Goal: Task Accomplishment & Management: Manage account settings

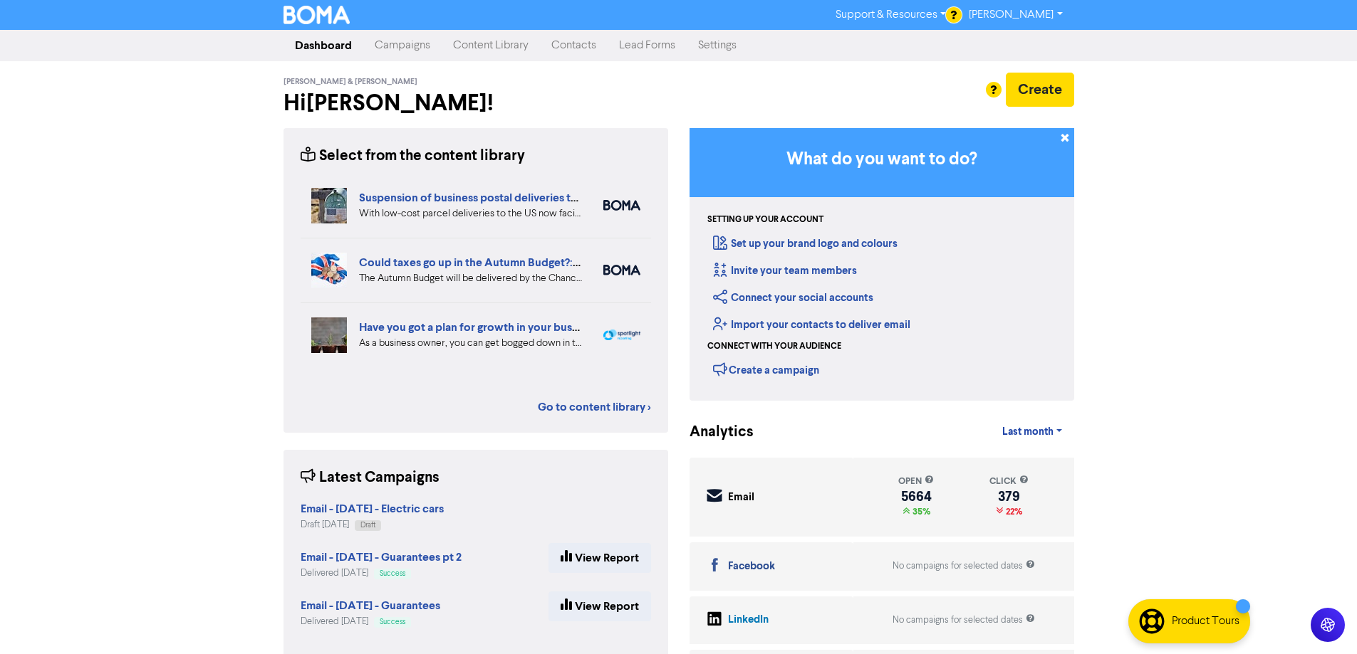
click at [396, 38] on link "Campaigns" at bounding box center [402, 45] width 78 height 28
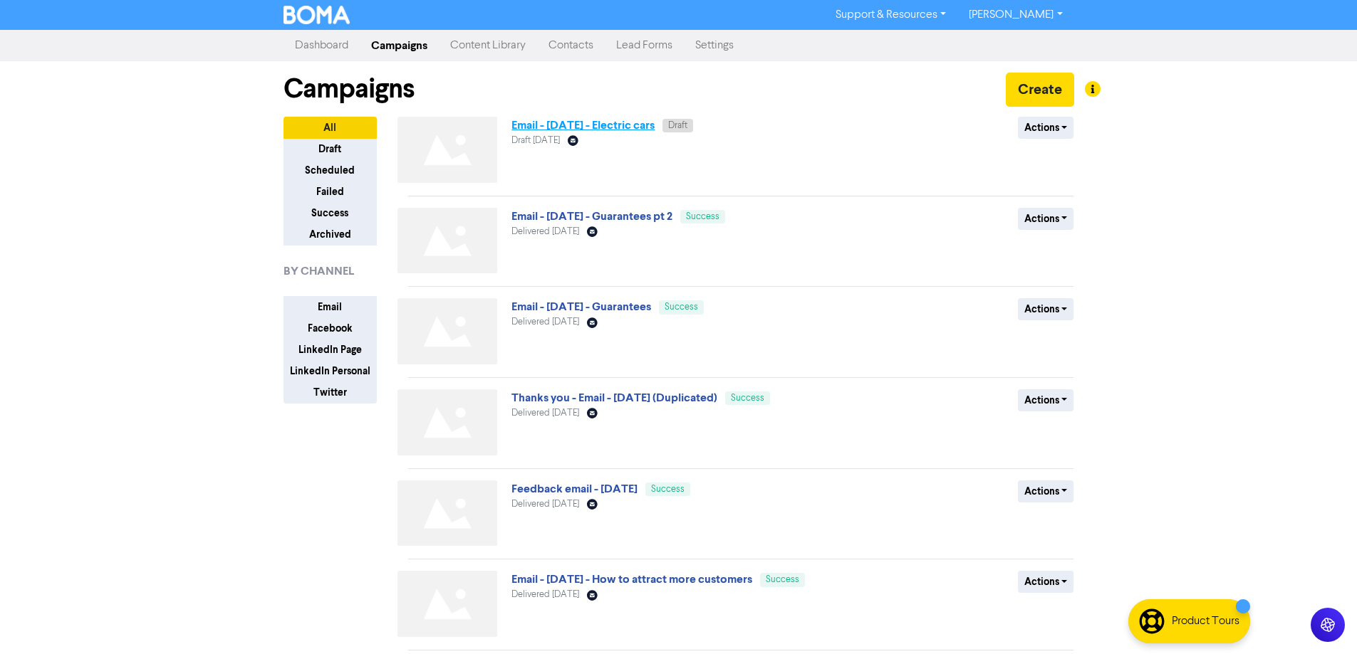
click at [640, 120] on link "Email - [DATE] - Electric cars" at bounding box center [582, 125] width 143 height 14
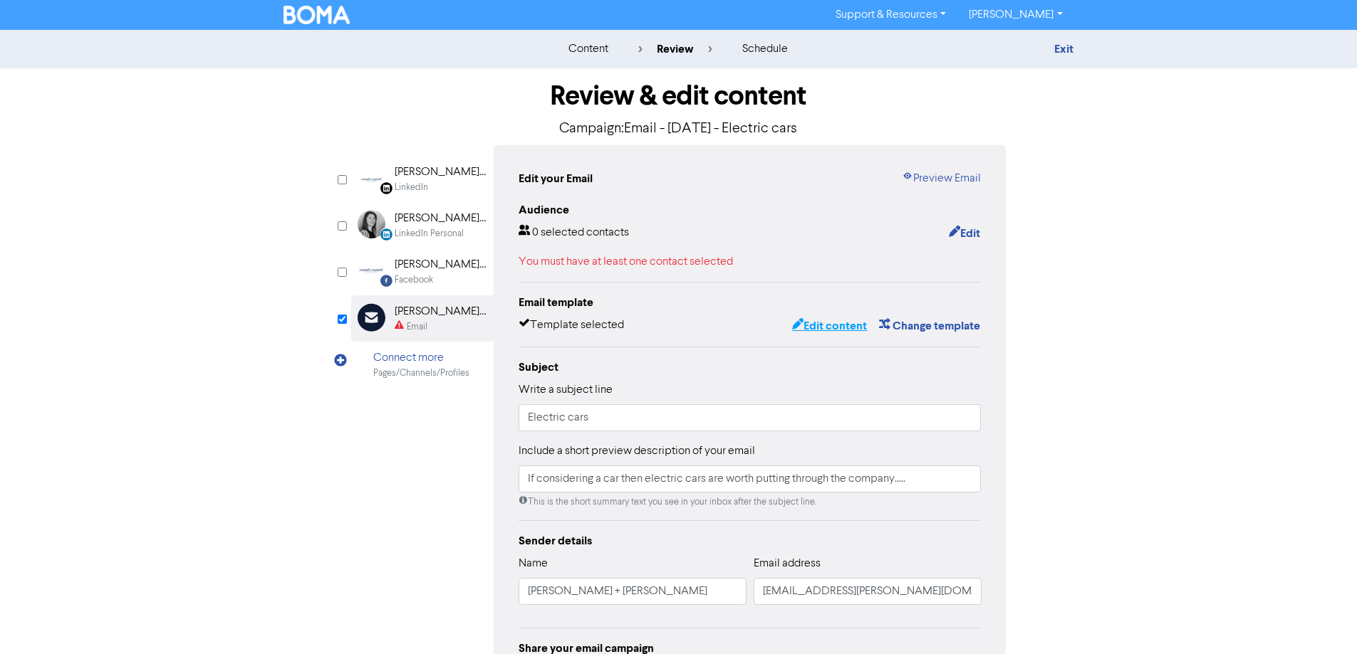
click at [852, 320] on button "Edit content" at bounding box center [829, 326] width 76 height 19
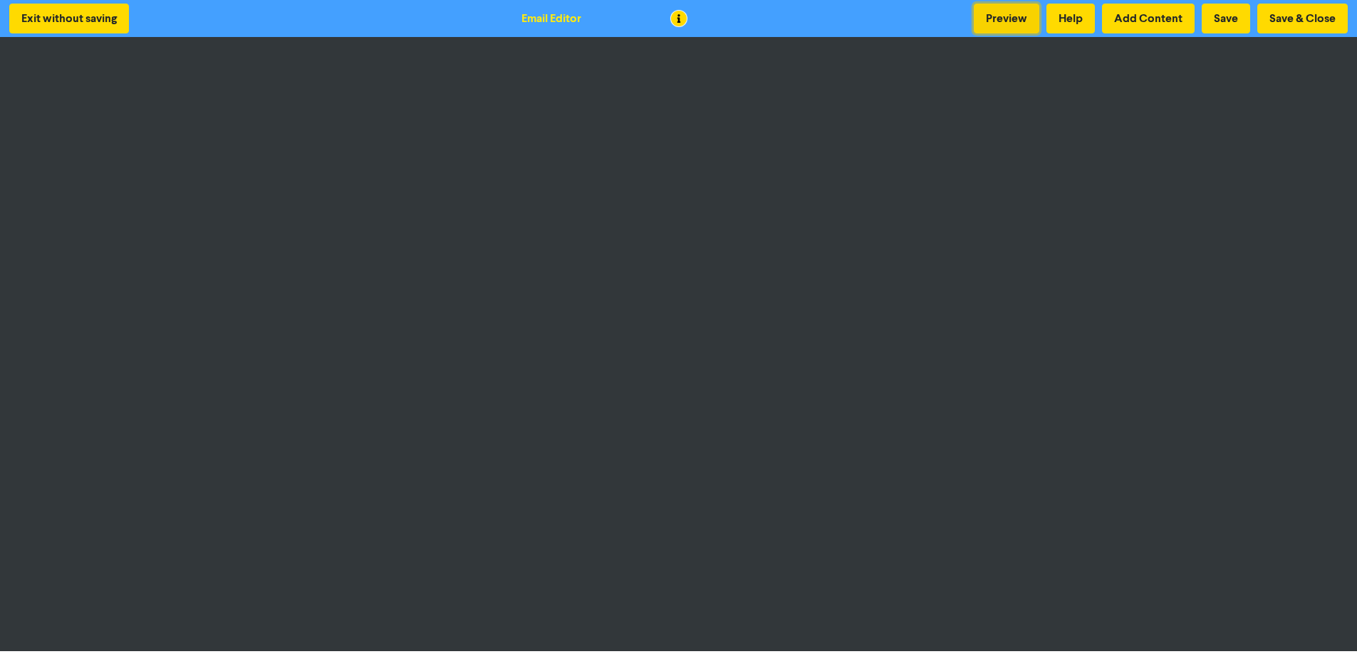
click at [1013, 21] on button "Preview" at bounding box center [1007, 19] width 66 height 30
click at [1307, 9] on button "Save & Close" at bounding box center [1302, 19] width 90 height 30
click at [1303, 16] on button "Save & Close" at bounding box center [1302, 19] width 90 height 30
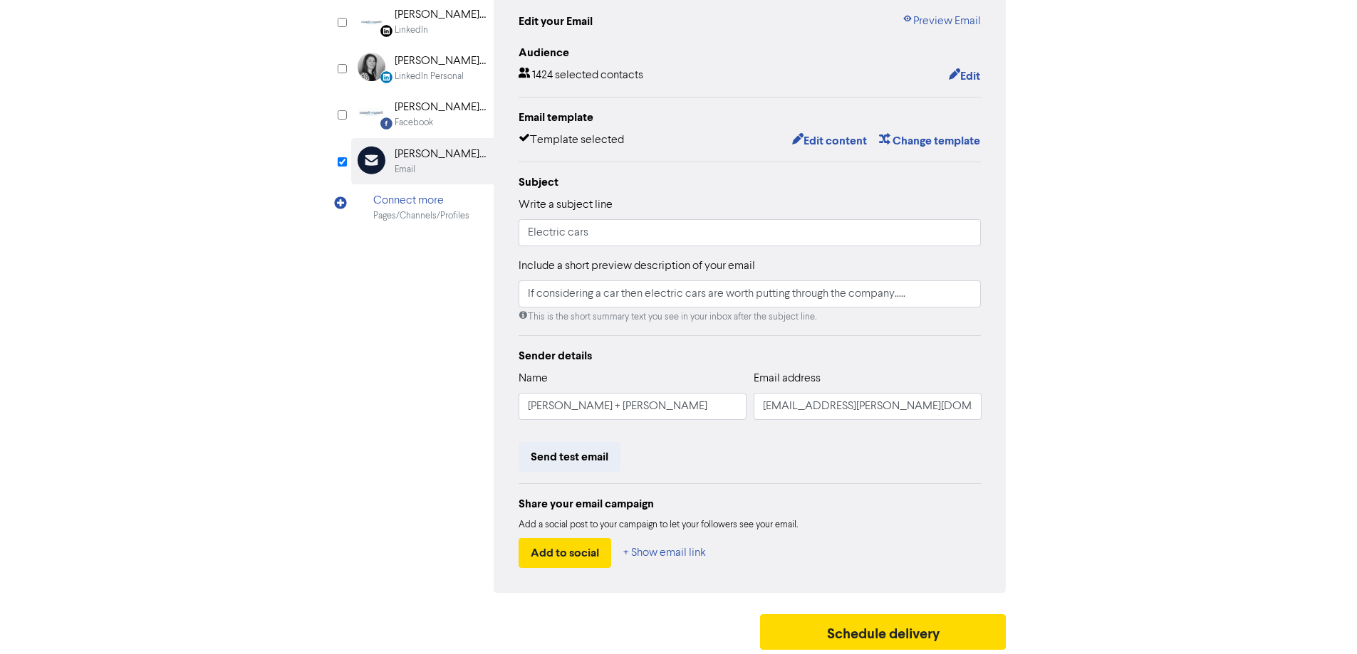
scroll to position [162, 0]
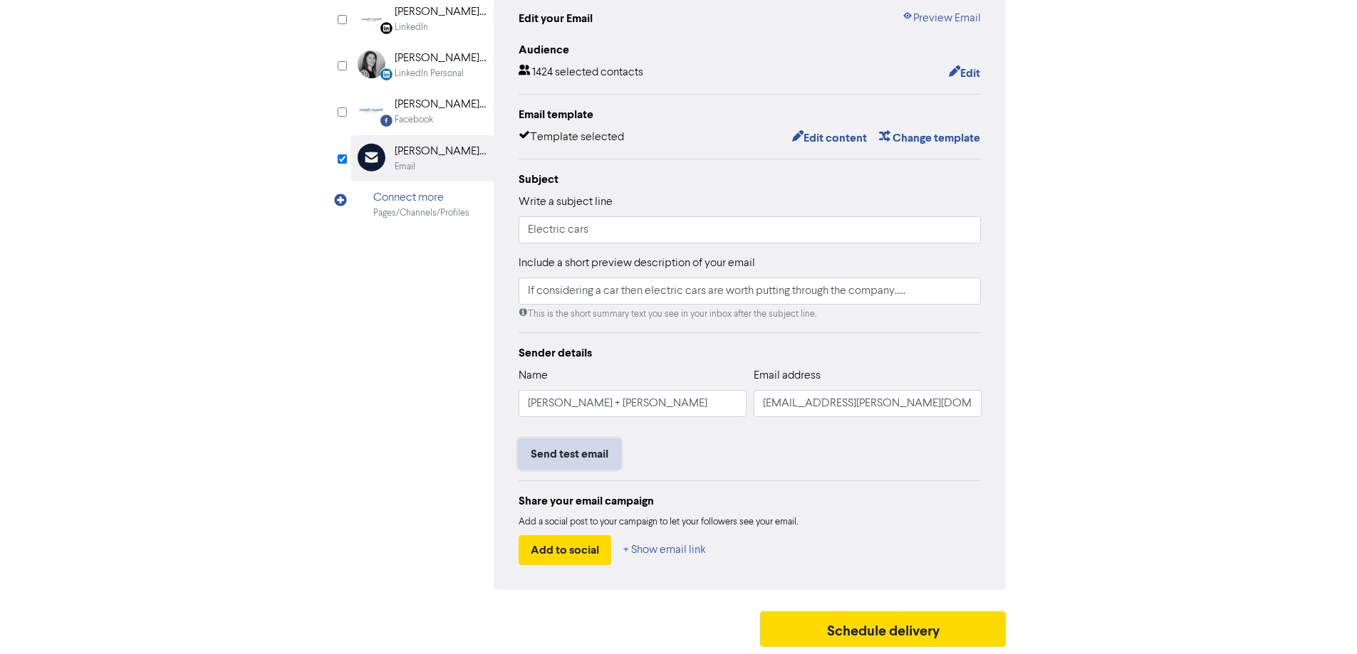
click at [570, 449] on button "Send test email" at bounding box center [569, 454] width 102 height 30
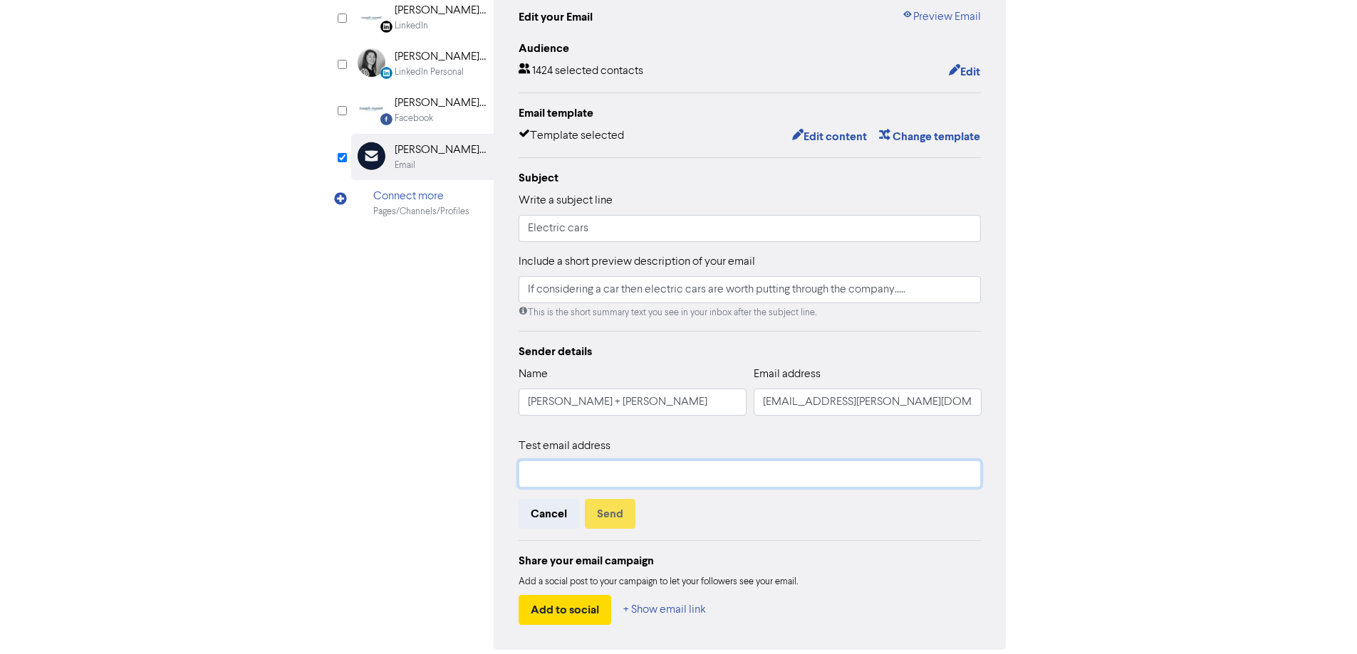
click at [580, 471] on input "text" at bounding box center [749, 474] width 463 height 27
type input "[PERSON_NAME][EMAIL_ADDRESS][PERSON_NAME][PERSON_NAME][DOMAIN_NAME]"
click at [612, 515] on button "Send" at bounding box center [610, 514] width 51 height 30
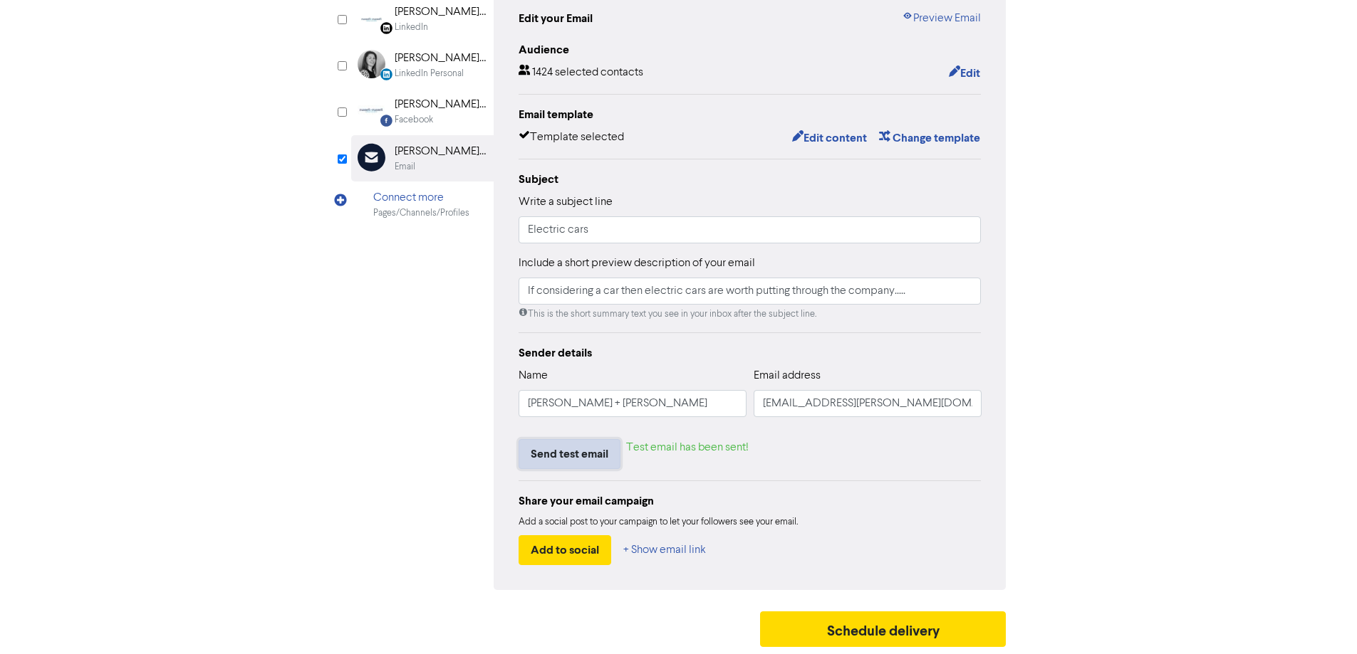
click at [575, 455] on button "Send test email" at bounding box center [569, 454] width 102 height 30
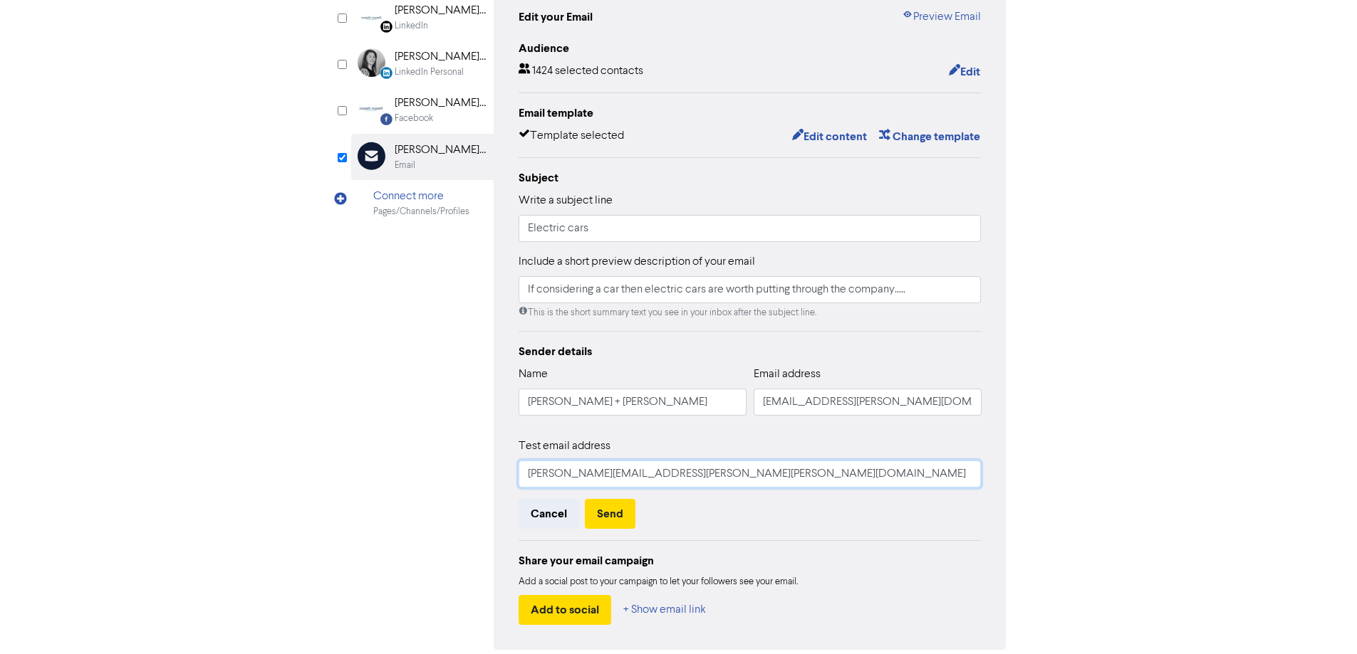
drag, startPoint x: 746, startPoint y: 478, endPoint x: 360, endPoint y: 486, distance: 386.8
click at [360, 486] on div "LinkedIn Page Created with Sketch. [PERSON_NAME] + [PERSON_NAME] LinkedIn Perso…" at bounding box center [678, 317] width 655 height 667
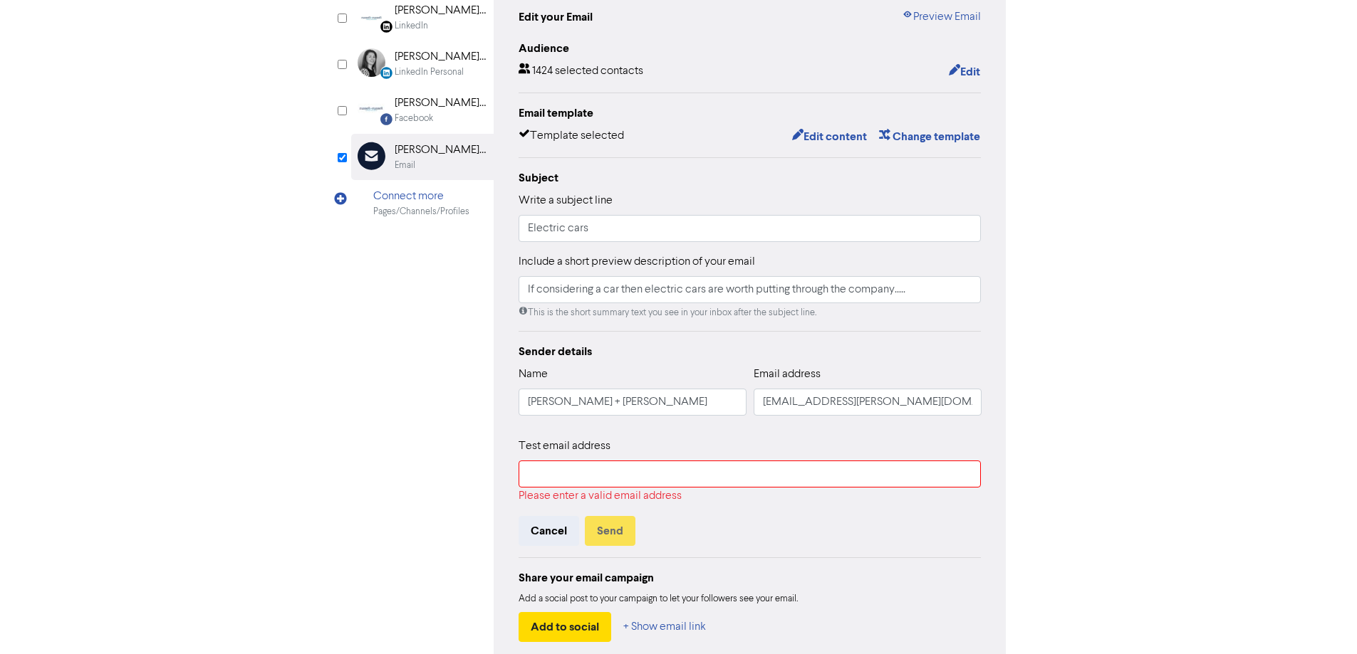
click at [391, 484] on div "LinkedIn Page Created with Sketch. [PERSON_NAME] + [PERSON_NAME] LinkedIn Perso…" at bounding box center [678, 326] width 655 height 684
click at [541, 480] on input "text" at bounding box center [749, 474] width 463 height 27
click at [358, 507] on div "LinkedIn Page Created with Sketch. [PERSON_NAME] + [PERSON_NAME] LinkedIn Perso…" at bounding box center [678, 326] width 655 height 684
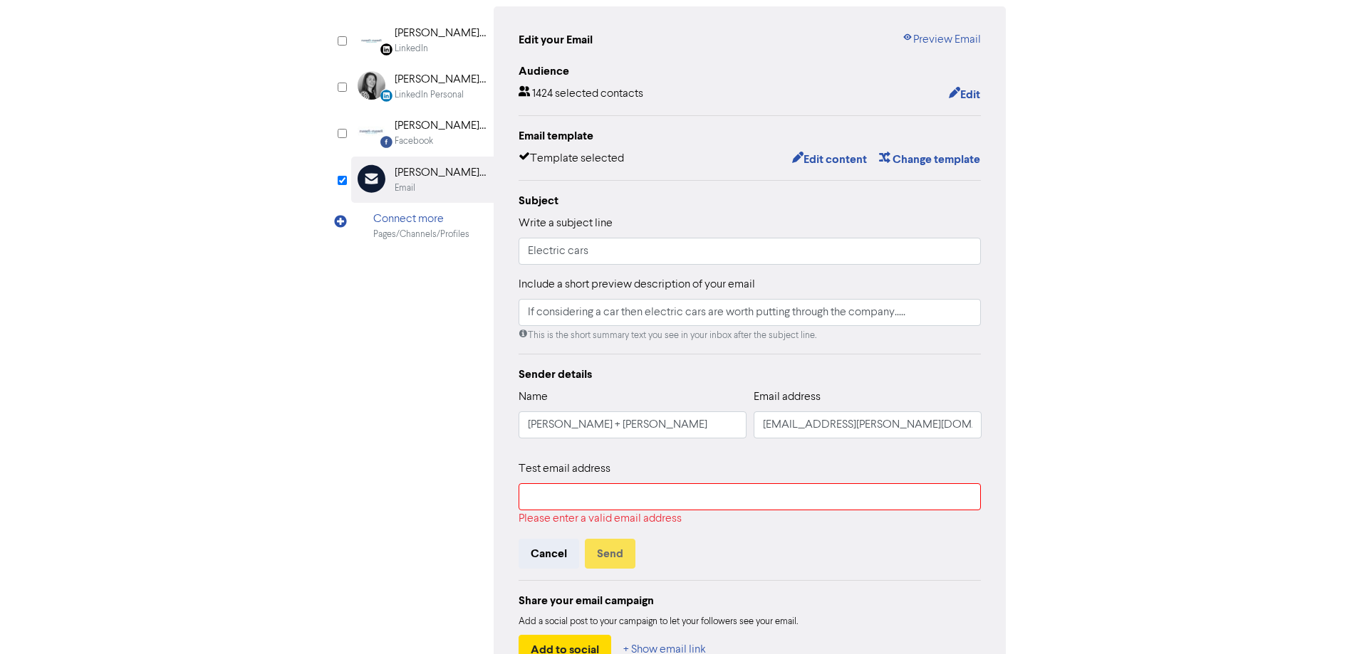
scroll to position [240, 0]
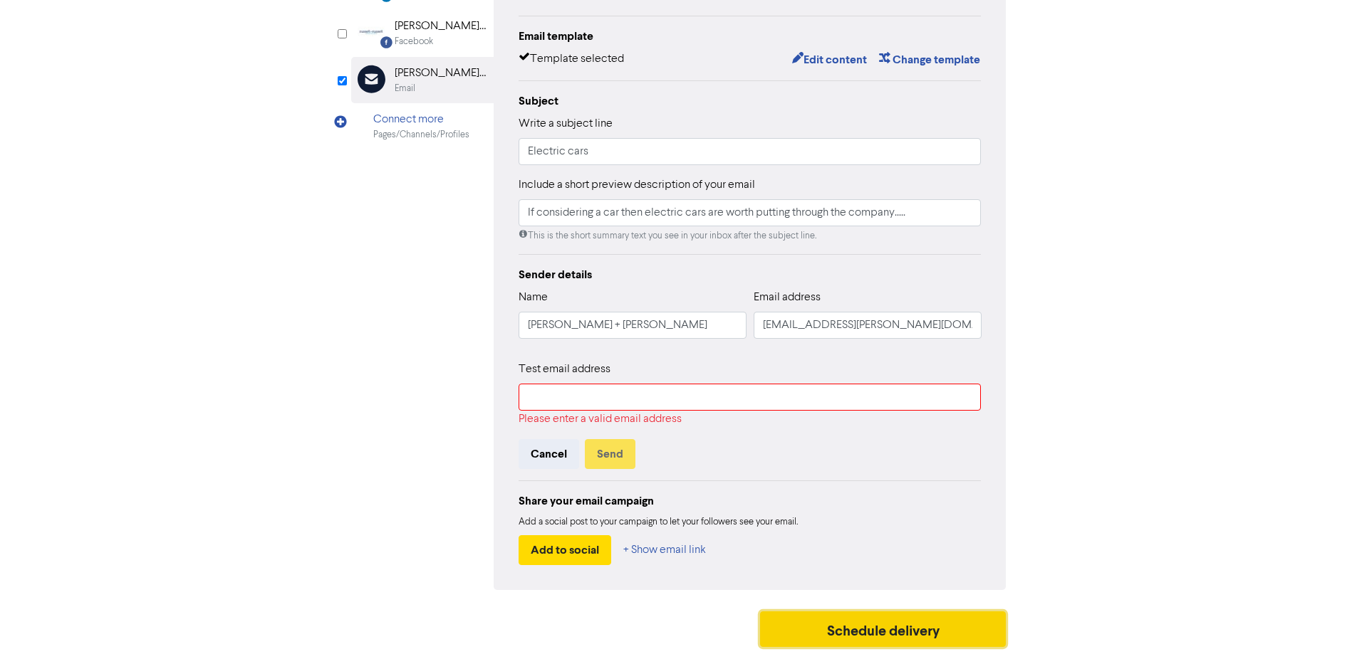
click at [894, 624] on button "Schedule delivery" at bounding box center [883, 630] width 246 height 36
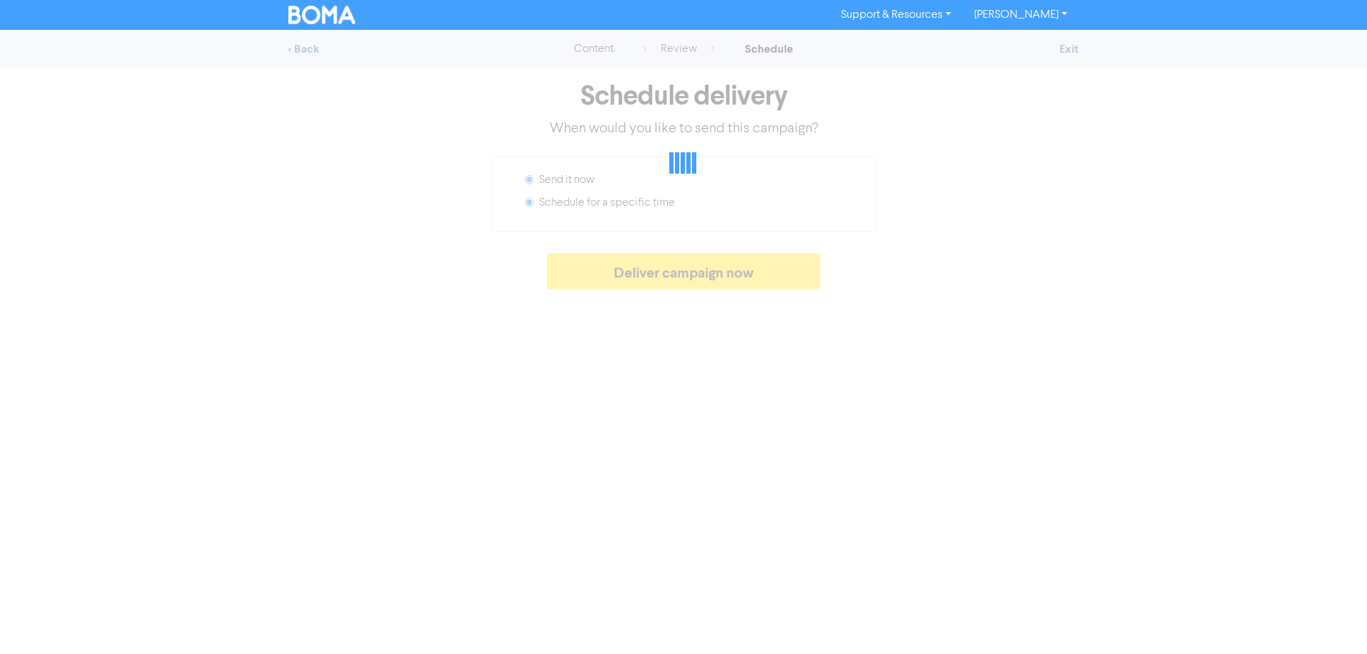
radio input "false"
radio input "true"
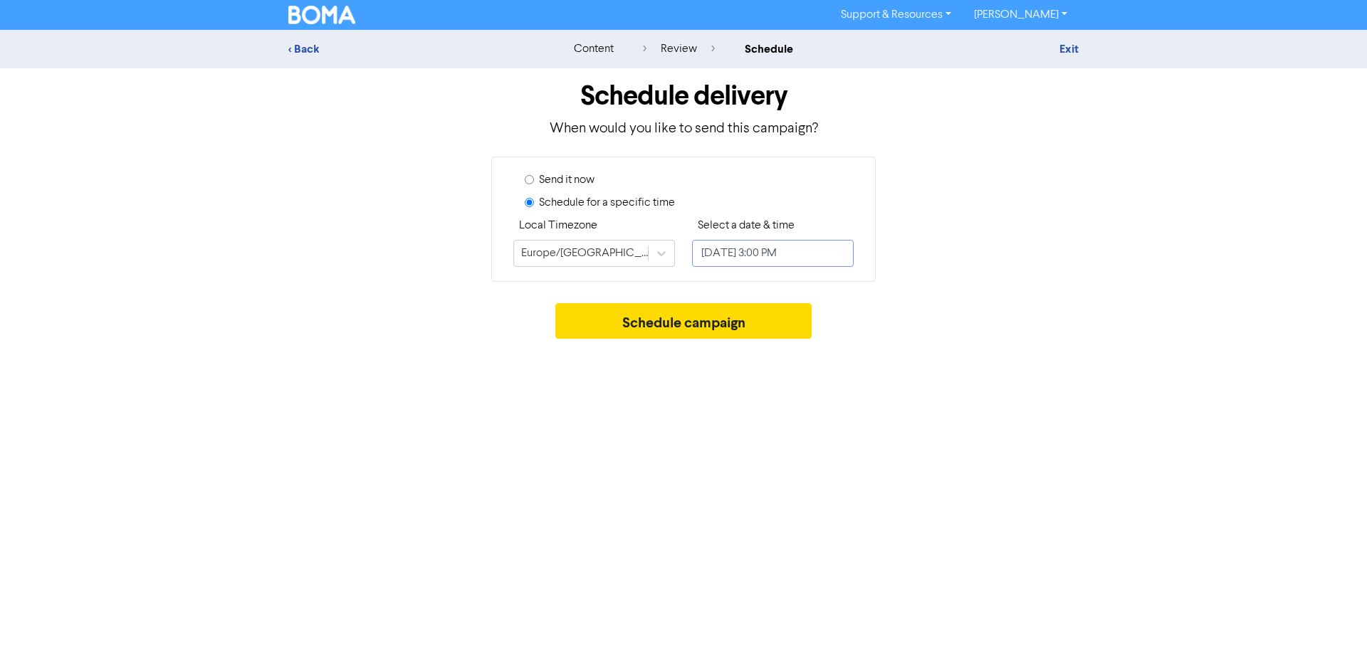
click at [782, 252] on input "[DATE] 3:00 PM" at bounding box center [773, 253] width 162 height 27
select select "8"
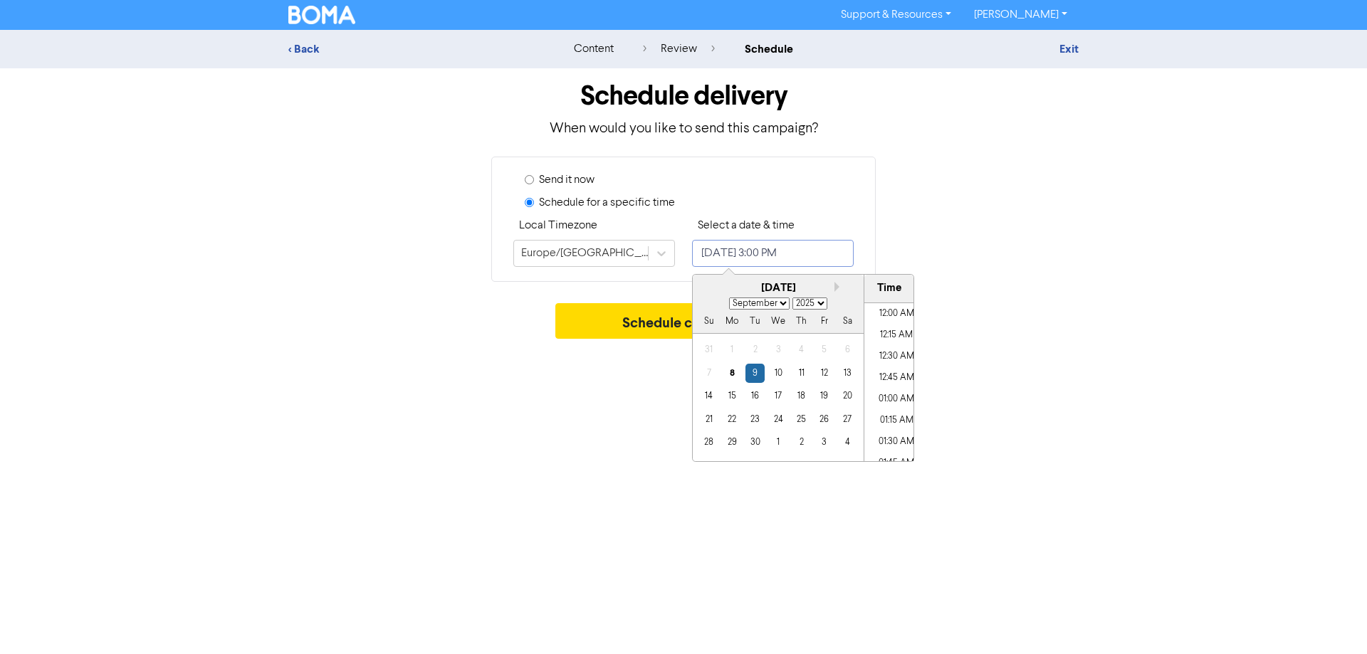
scroll to position [1214, 0]
click at [756, 372] on div "9" at bounding box center [755, 373] width 19 height 19
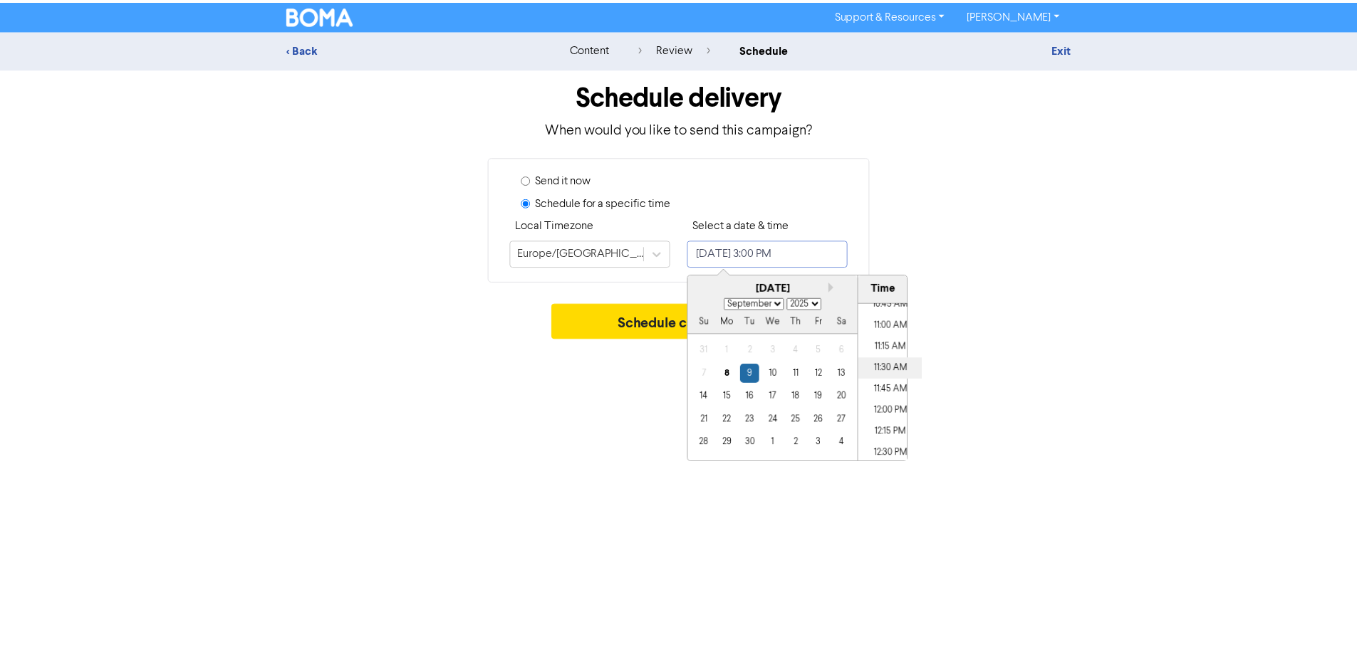
scroll to position [644, 0]
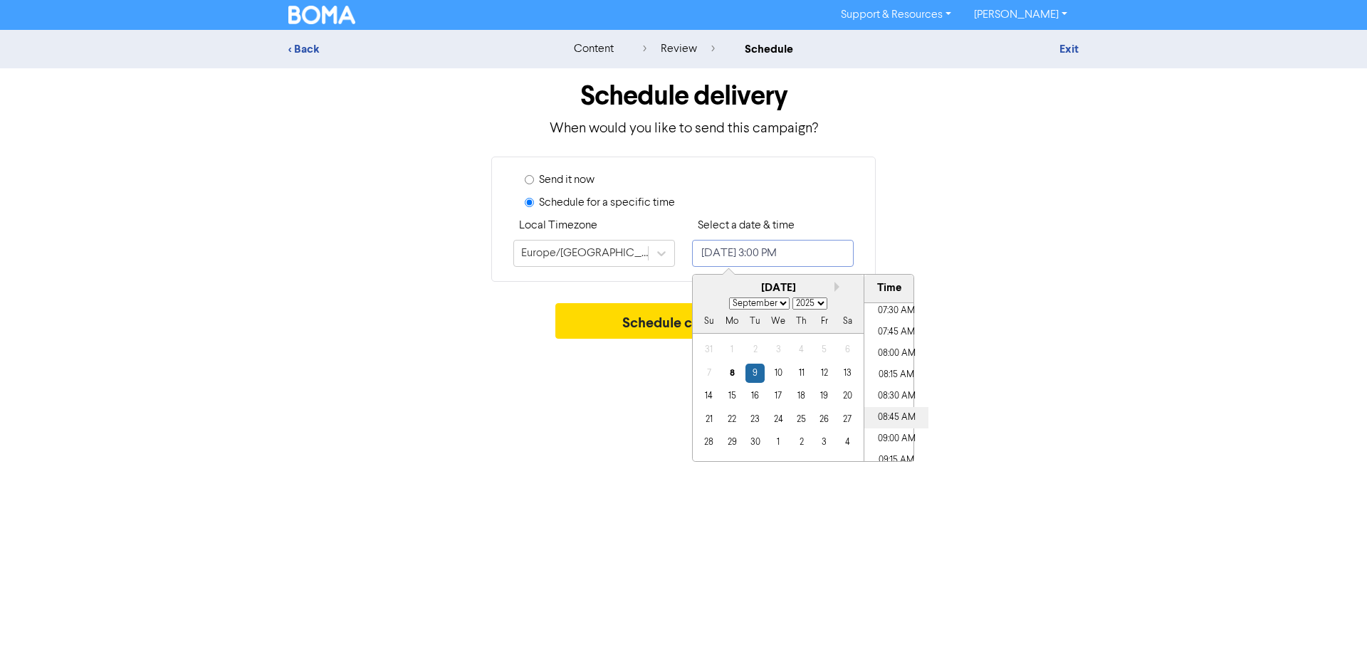
click at [892, 419] on li "08:45 AM" at bounding box center [897, 417] width 64 height 21
type input "[DATE] 8:45 AM"
click at [527, 484] on div "Support & Resources Video Tutorials FAQ & Guides Marketing Education [PERSON_NA…" at bounding box center [683, 327] width 1367 height 654
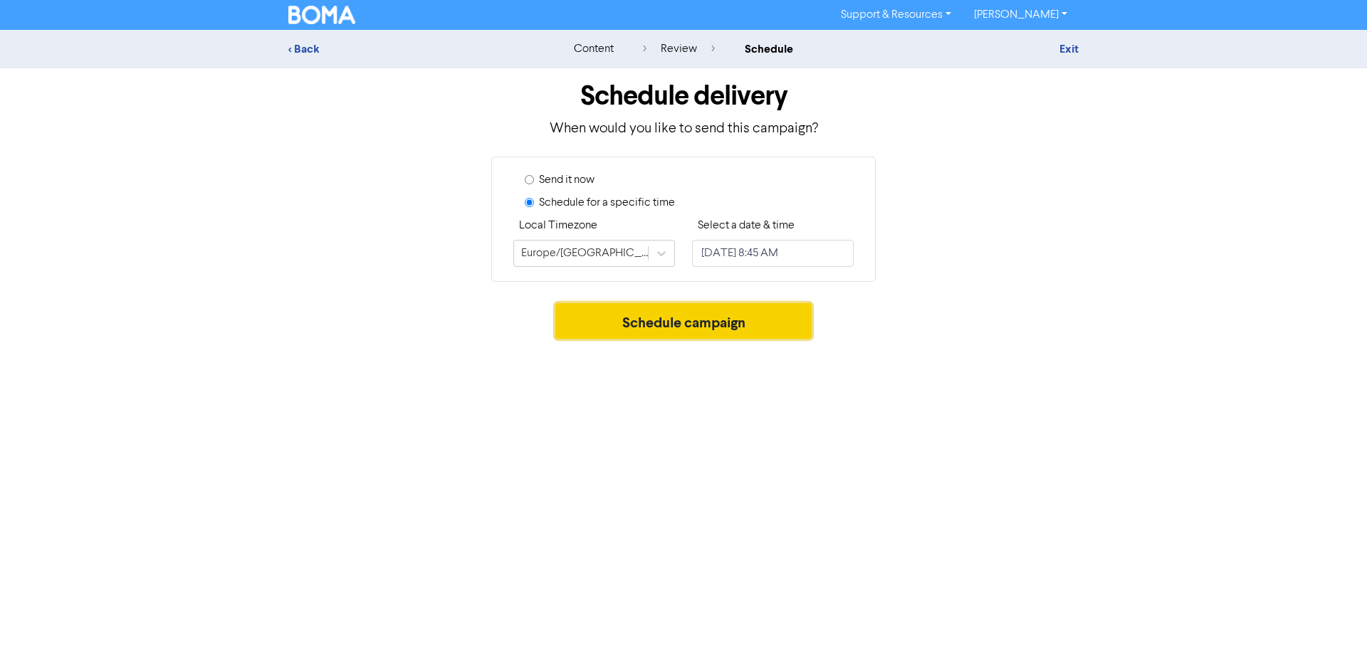
click at [719, 317] on button "Schedule campaign" at bounding box center [683, 321] width 257 height 36
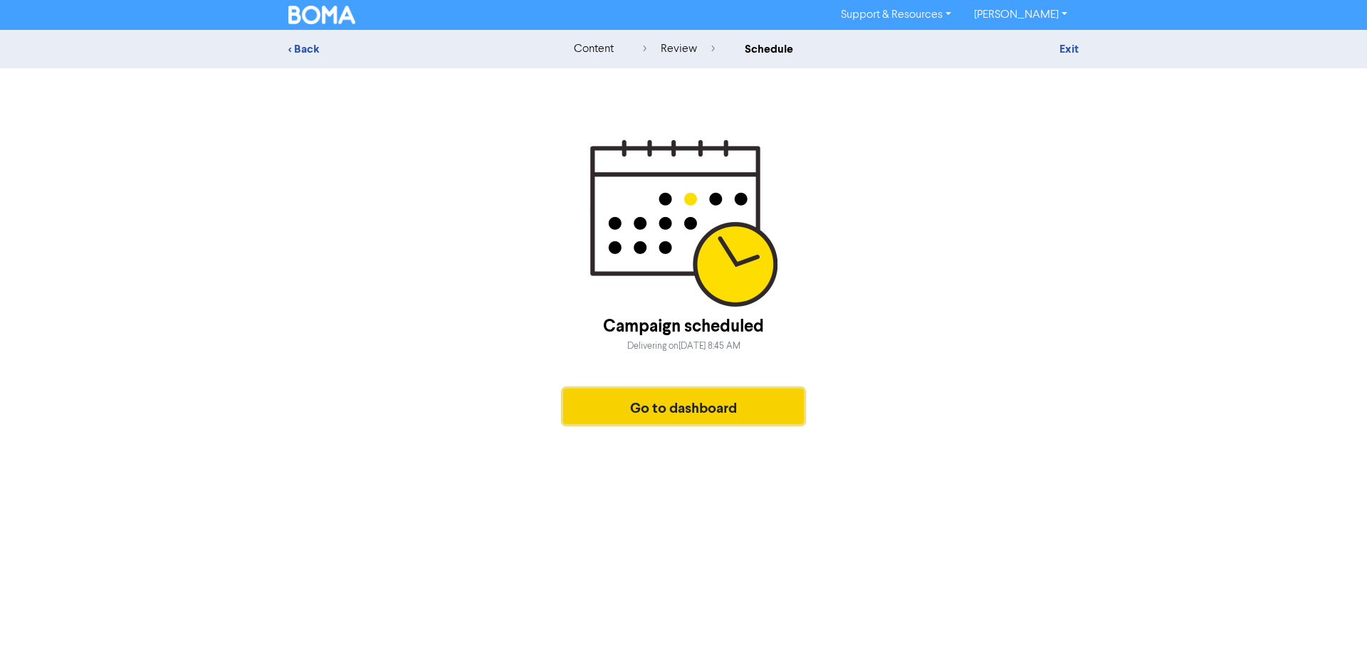
click at [690, 404] on button "Go to dashboard" at bounding box center [683, 407] width 241 height 36
